Goal: Use online tool/utility: Utilize a website feature to perform a specific function

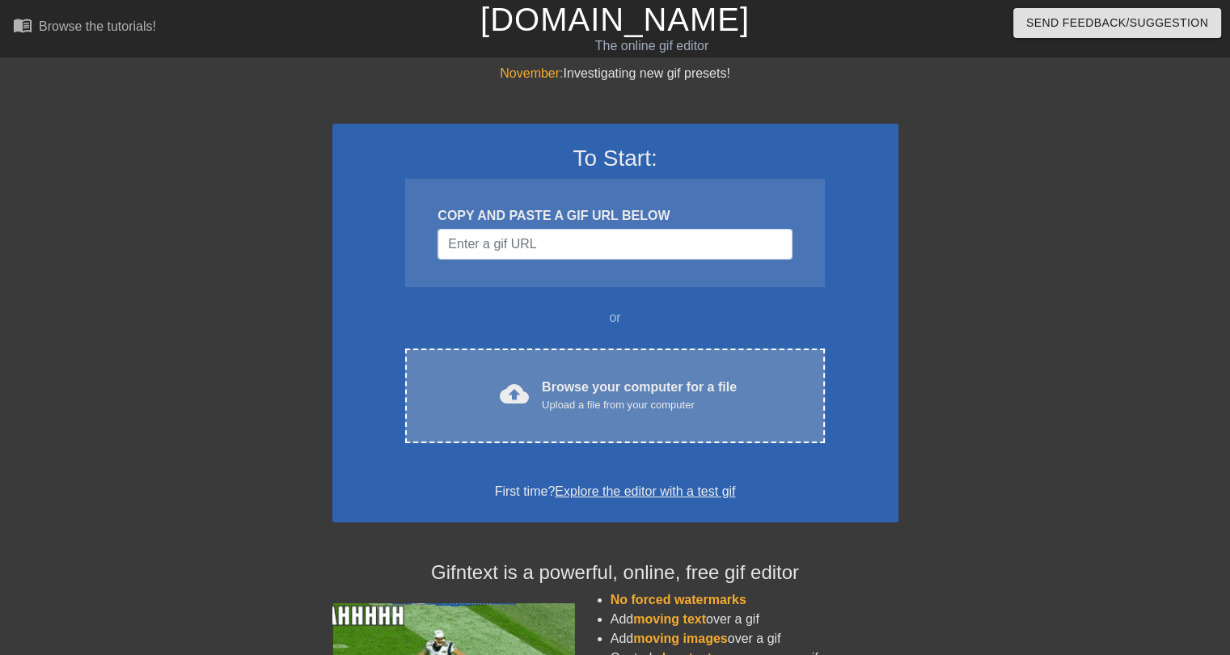
click at [595, 390] on div "Browse your computer for a file Upload a file from your computer" at bounding box center [639, 396] width 195 height 36
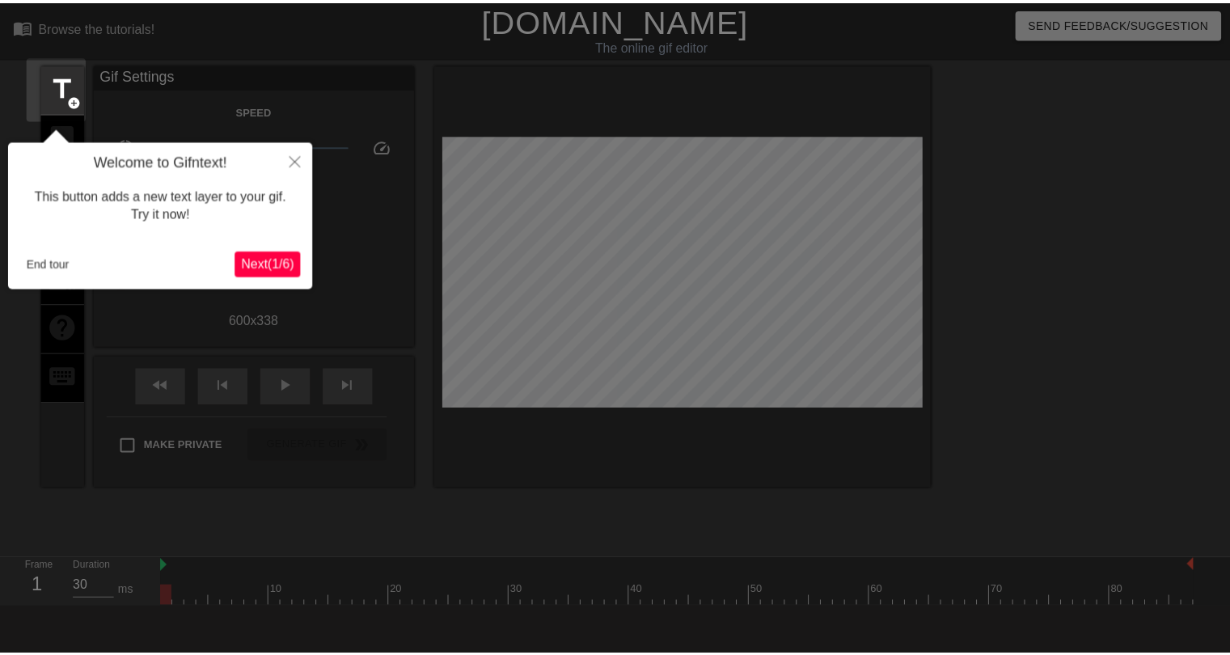
scroll to position [39, 0]
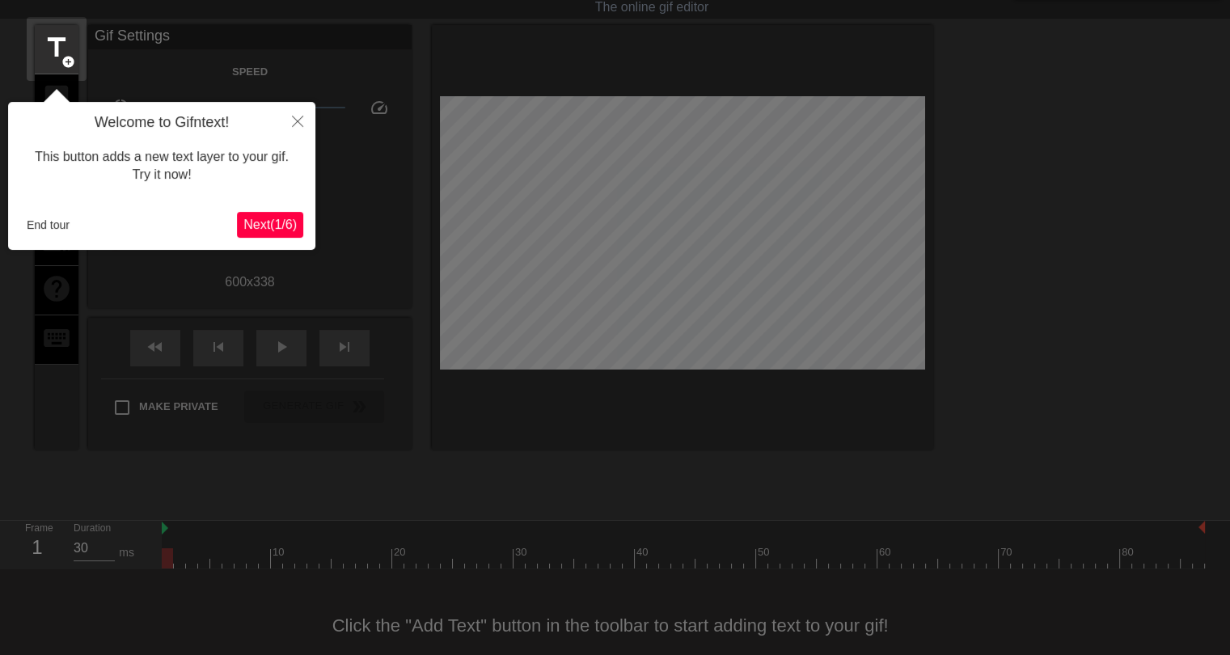
click at [276, 208] on div "Welcome to Gifntext! This button adds a new text layer to your gif. Try it now!…" at bounding box center [161, 176] width 307 height 148
click at [278, 230] on span "Next ( 1 / 6 )" at bounding box center [269, 224] width 53 height 14
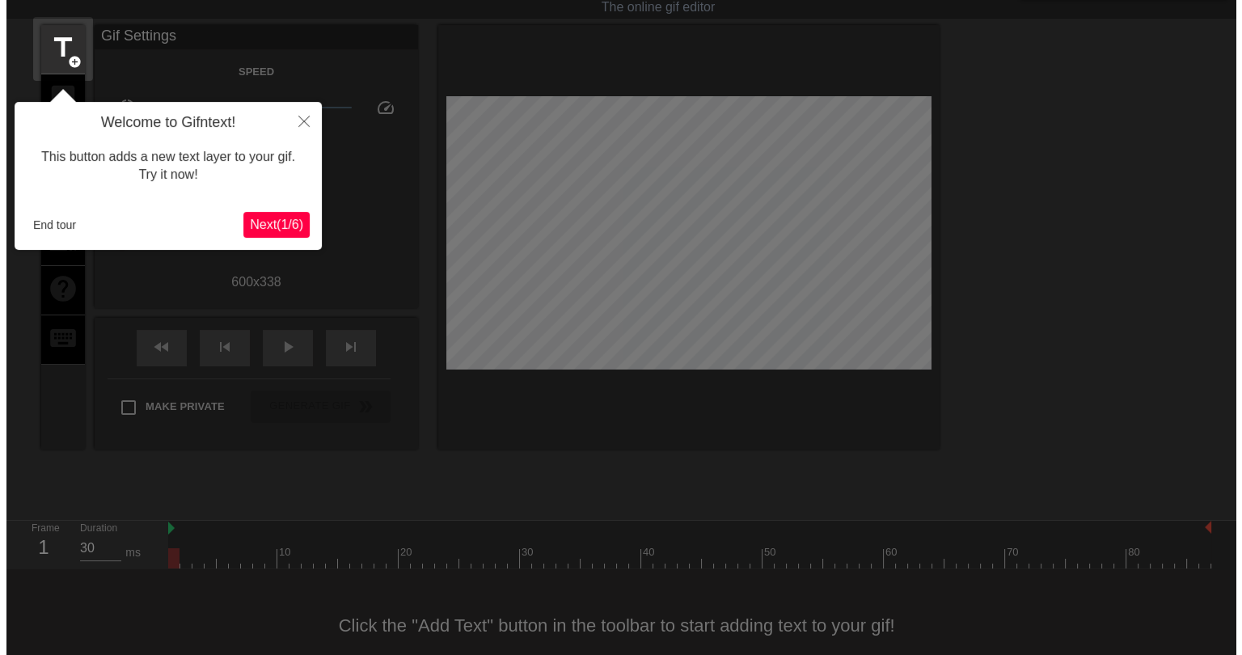
scroll to position [0, 0]
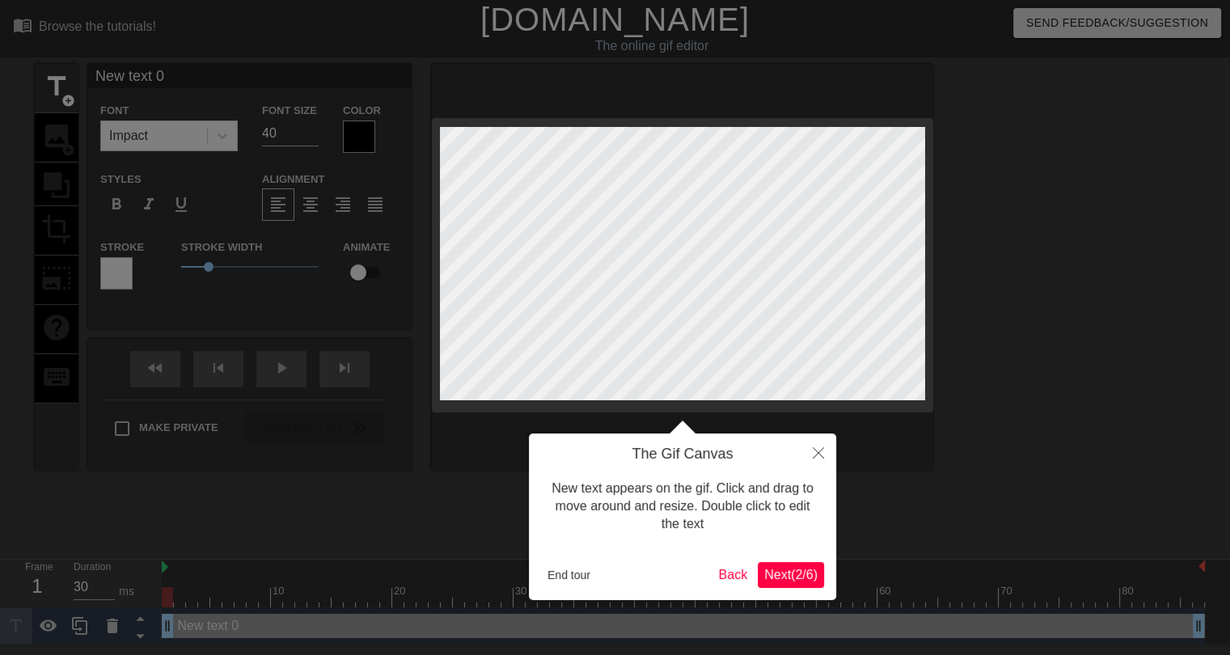
click at [792, 575] on span "Next ( 2 / 6 )" at bounding box center [790, 575] width 53 height 14
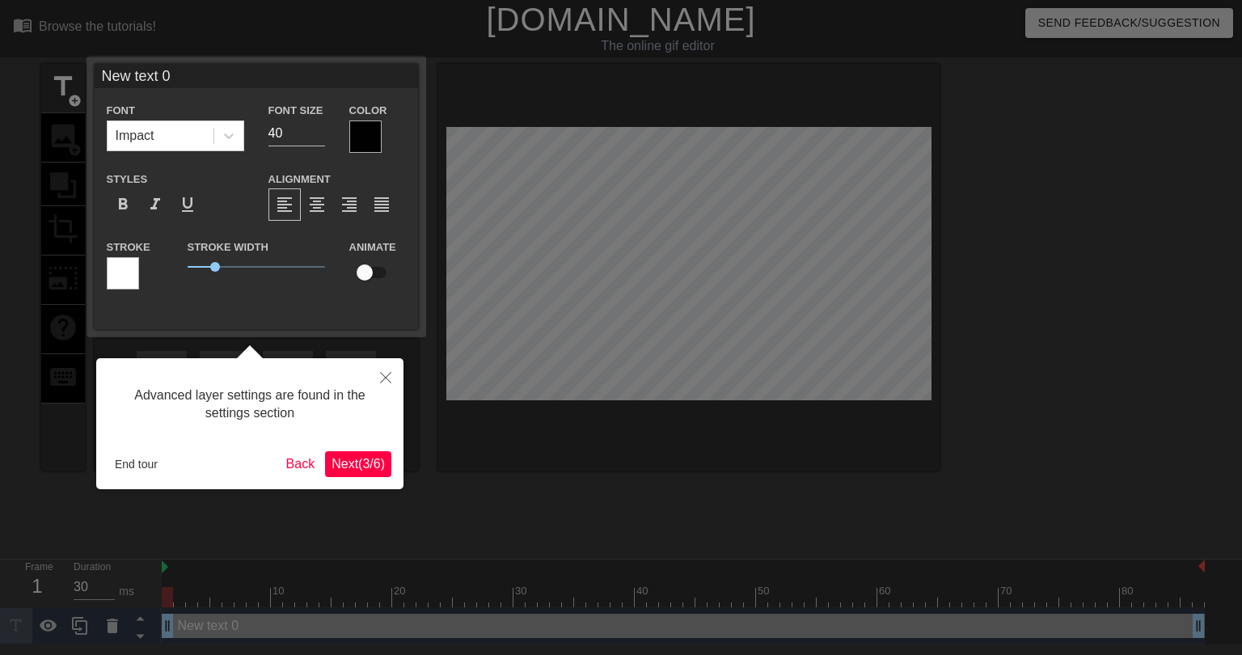
click at [346, 459] on span "Next ( 3 / 6 )" at bounding box center [357, 464] width 53 height 14
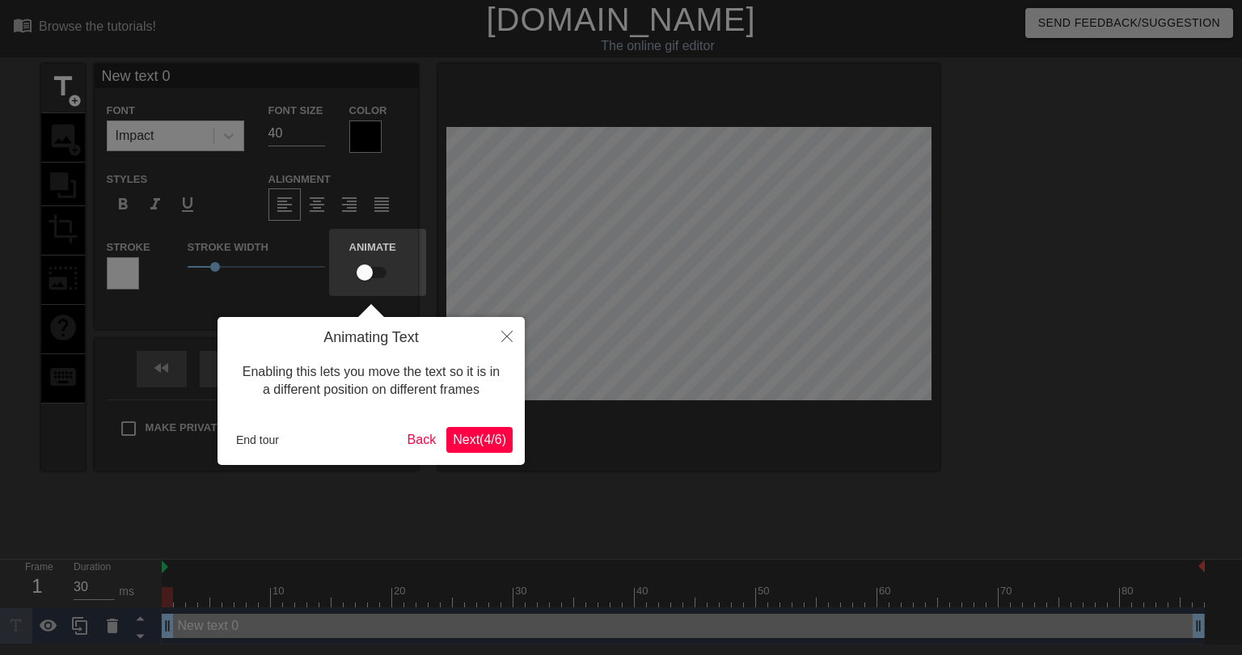
click at [475, 437] on span "Next ( 4 / 6 )" at bounding box center [479, 440] width 53 height 14
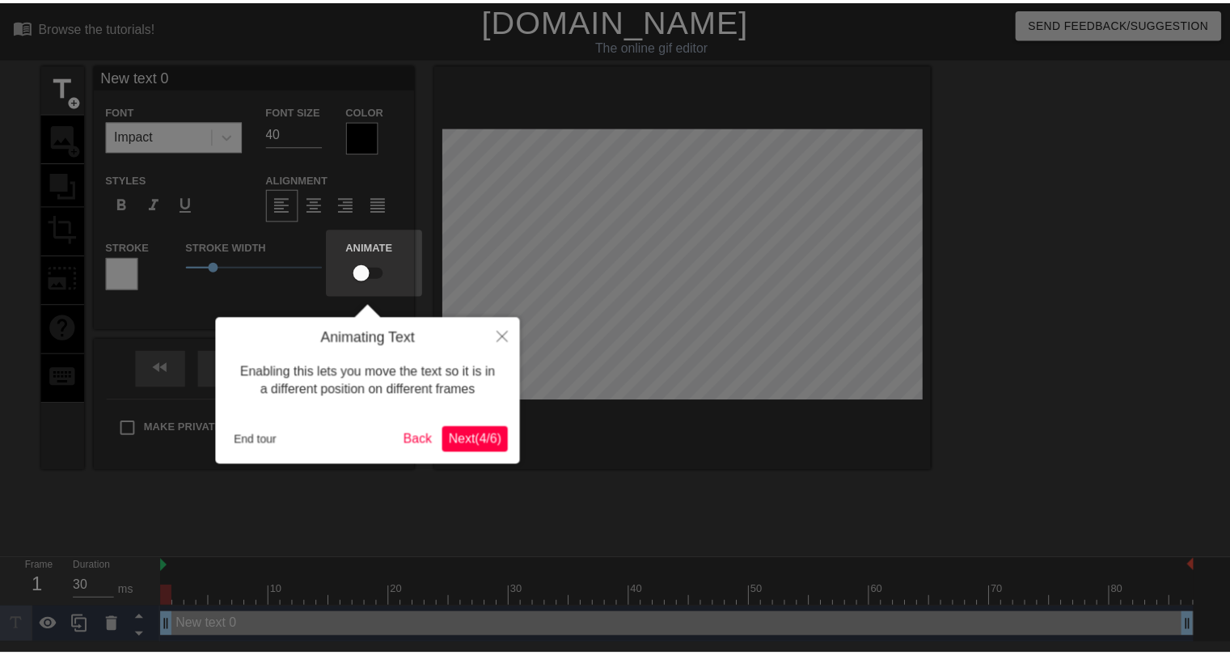
scroll to position [3, 0]
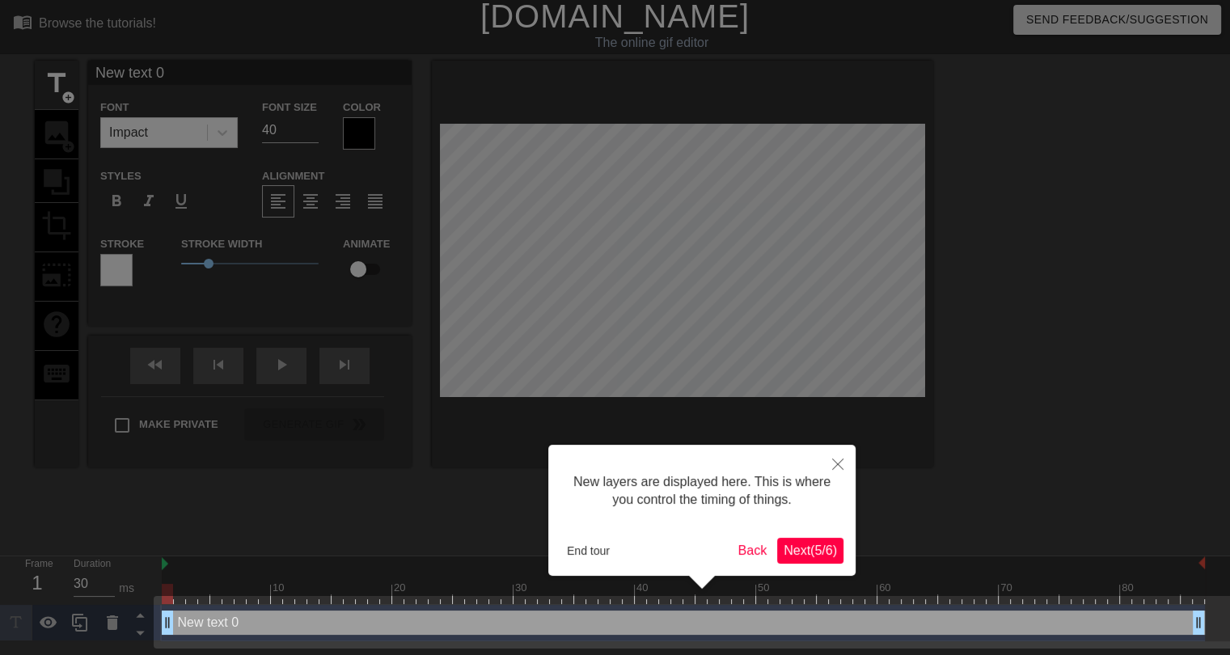
click at [809, 547] on span "Next ( 5 / 6 )" at bounding box center [809, 550] width 53 height 14
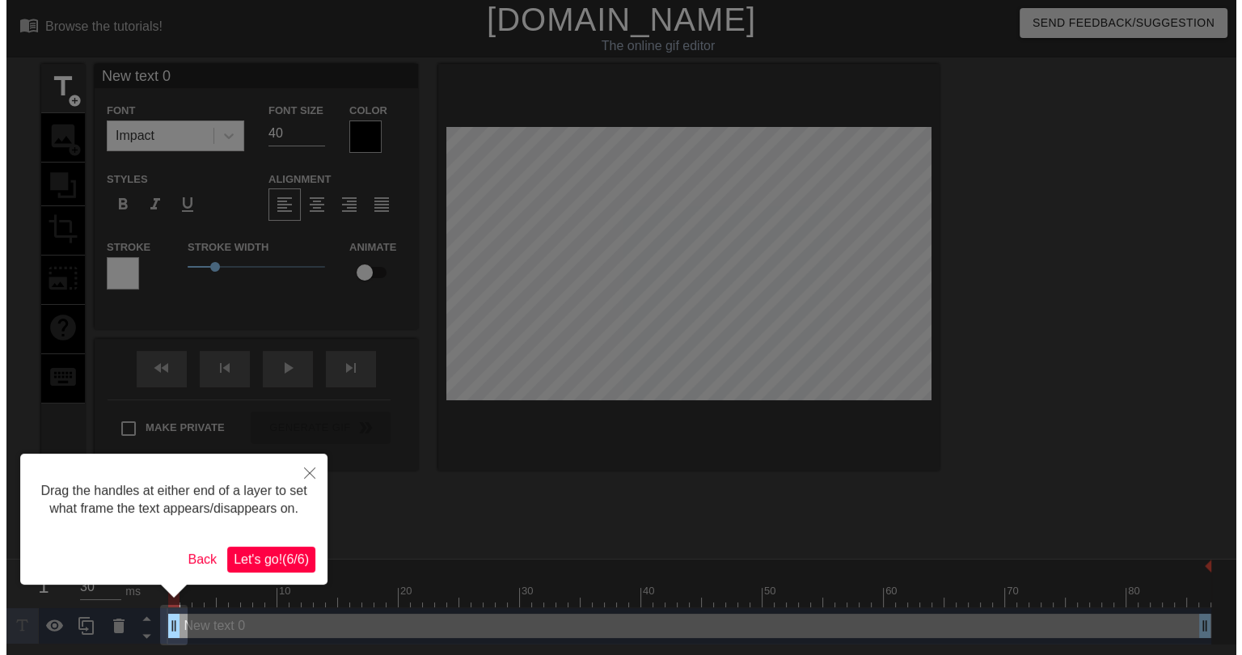
scroll to position [0, 0]
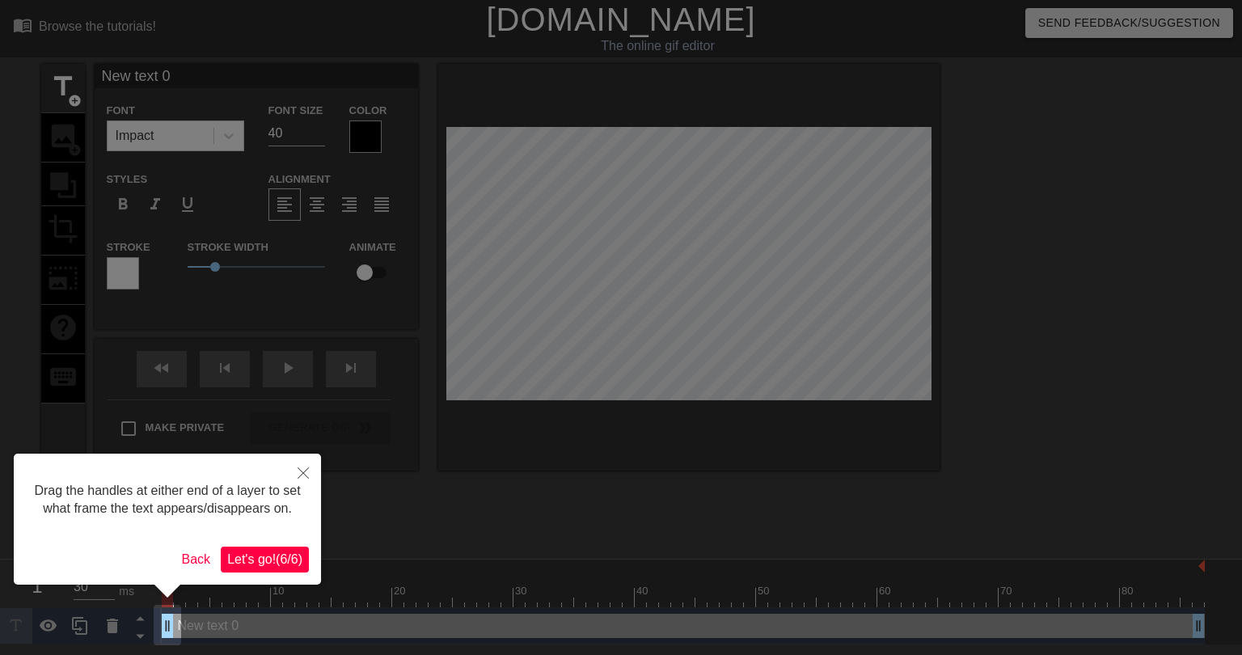
click at [285, 547] on button "Let's go! ( 6 / 6 )" at bounding box center [265, 560] width 88 height 26
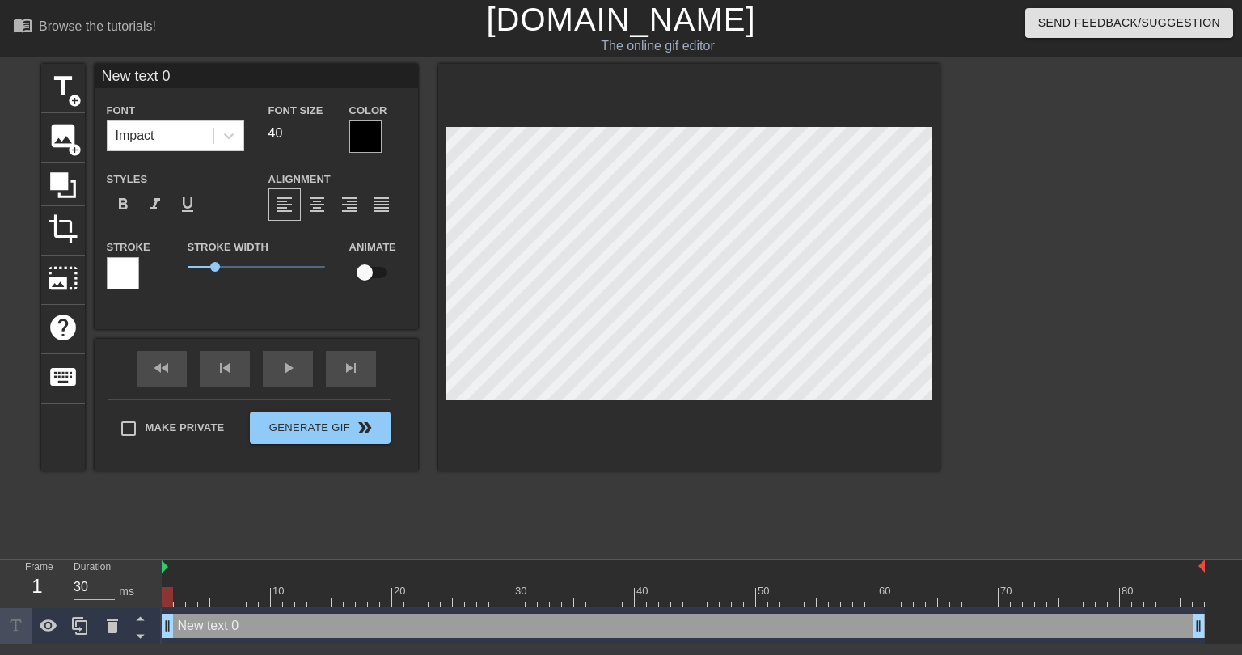
click at [168, 571] on div at bounding box center [683, 567] width 1043 height 16
type input "Ne text 0"
type textarea "Ne text 0"
click at [525, 468] on div at bounding box center [688, 267] width 501 height 407
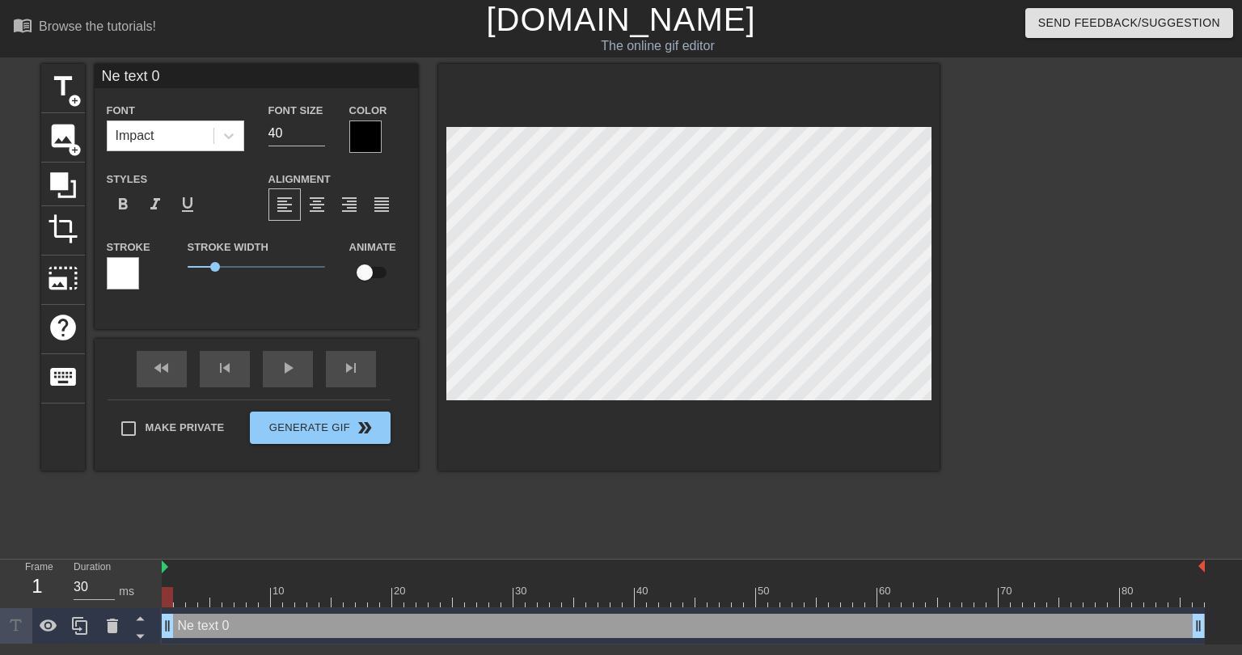
click at [744, 528] on div "title add_circle image add_circle crop photo_size_select_large help keyboard Ne…" at bounding box center [490, 306] width 898 height 485
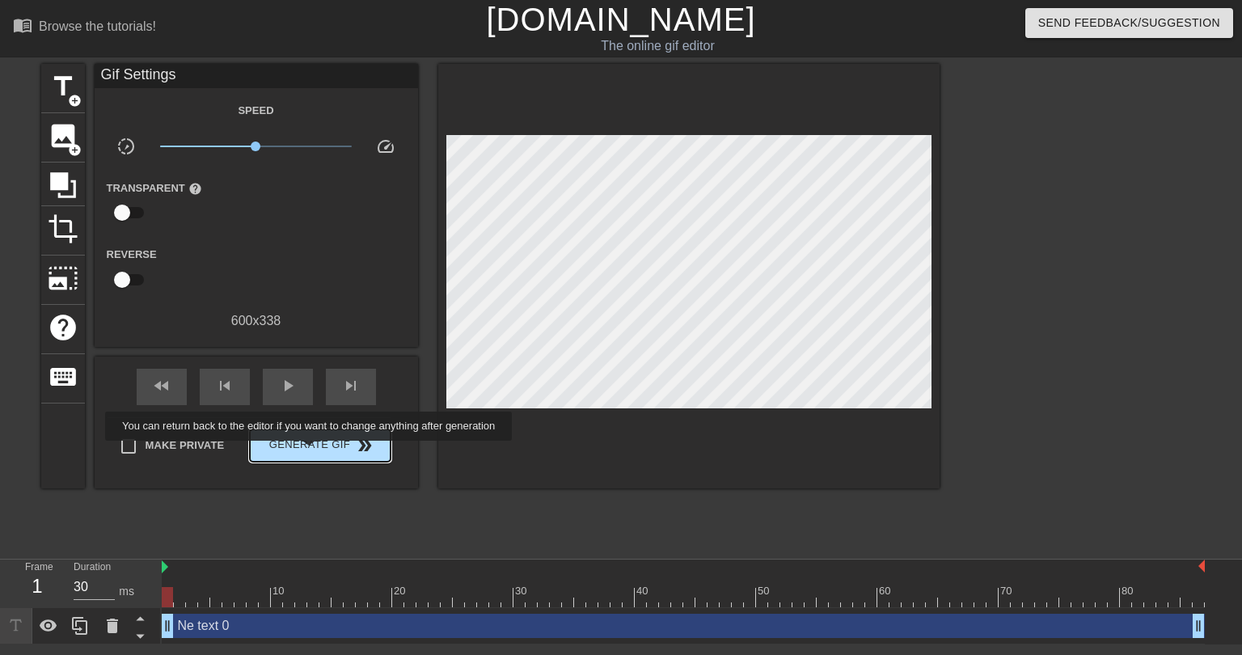
click at [310, 451] on span "Generate Gif double_arrow" at bounding box center [319, 445] width 127 height 19
